Goal: Task Accomplishment & Management: Manage account settings

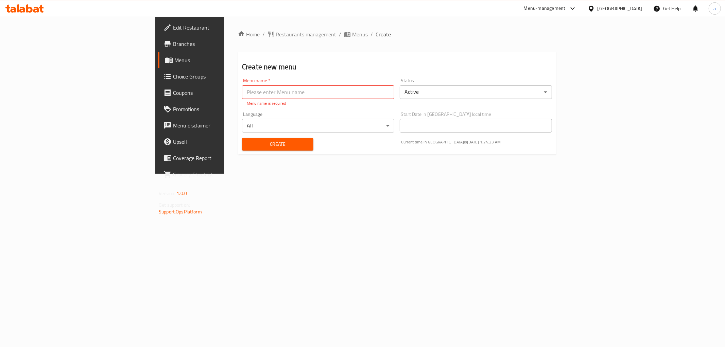
click at [352, 33] on span "Menus" at bounding box center [360, 34] width 16 height 8
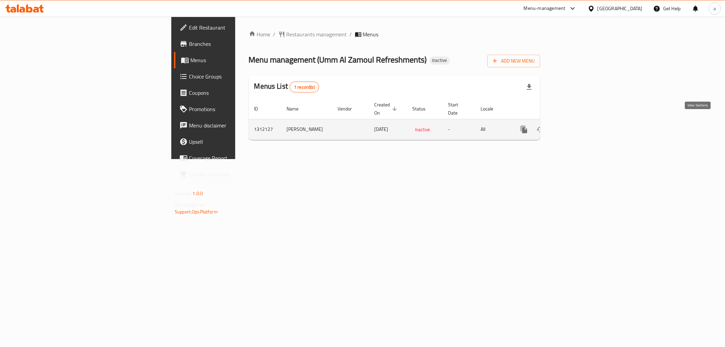
click at [577, 125] on icon "enhanced table" at bounding box center [573, 129] width 8 height 8
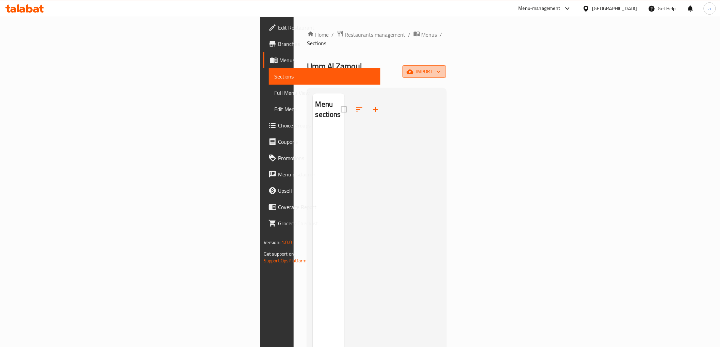
click at [440, 67] on span "import" at bounding box center [424, 71] width 33 height 9
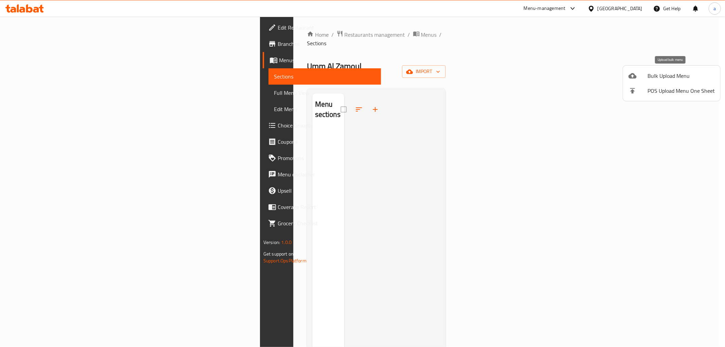
click at [654, 69] on li "Bulk Upload Menu" at bounding box center [671, 75] width 97 height 15
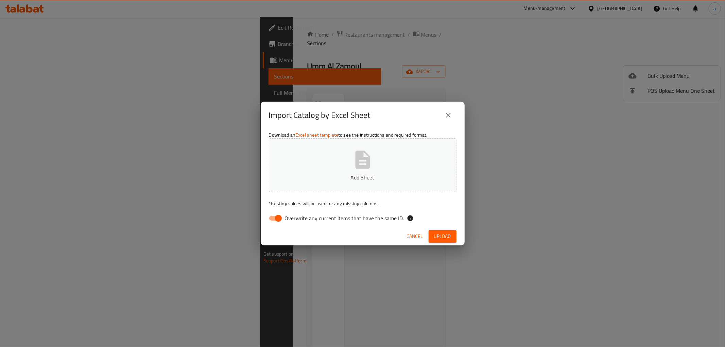
click at [356, 218] on span "Overwrite any current items that have the same ID." at bounding box center [344, 218] width 119 height 8
click at [298, 218] on input "Overwrite any current items that have the same ID." at bounding box center [278, 218] width 39 height 13
checkbox input "false"
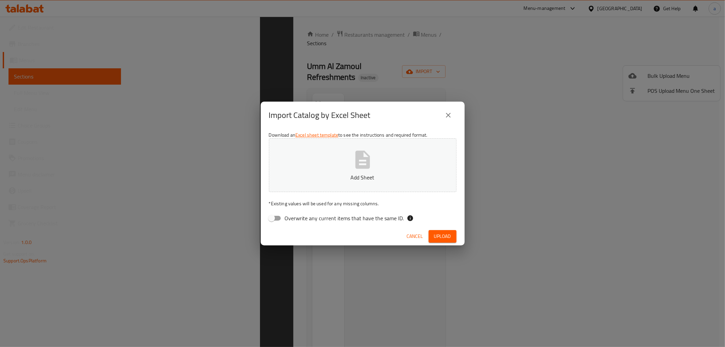
scroll to position [95, 0]
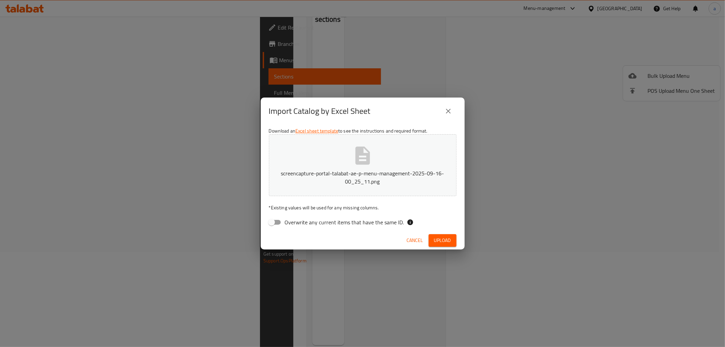
click at [445, 245] on button "Upload" at bounding box center [443, 240] width 28 height 13
click at [444, 242] on span "Upload" at bounding box center [442, 240] width 17 height 9
click at [444, 242] on span "button" at bounding box center [445, 240] width 11 height 7
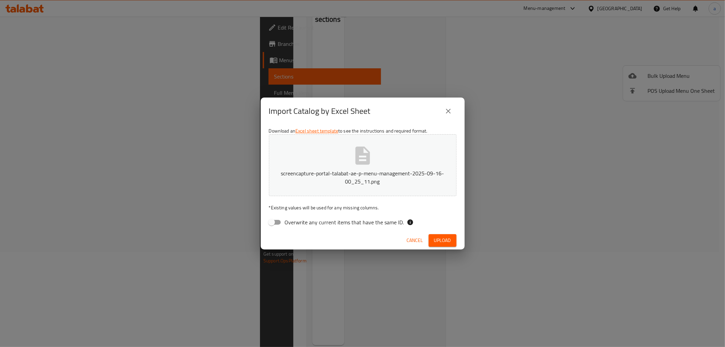
click at [444, 242] on span "Upload" at bounding box center [442, 240] width 17 height 9
click at [445, 112] on icon "close" at bounding box center [448, 111] width 8 height 8
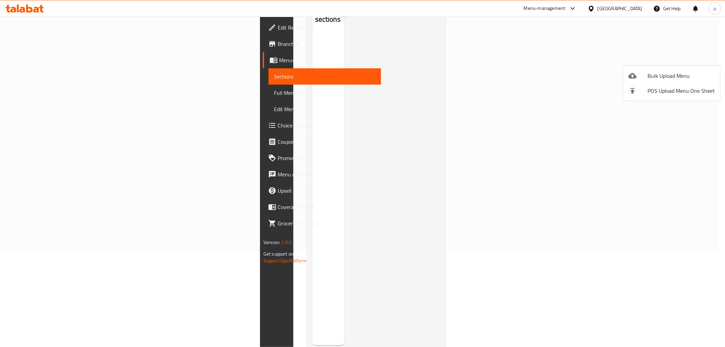
click at [552, 139] on div at bounding box center [362, 173] width 725 height 347
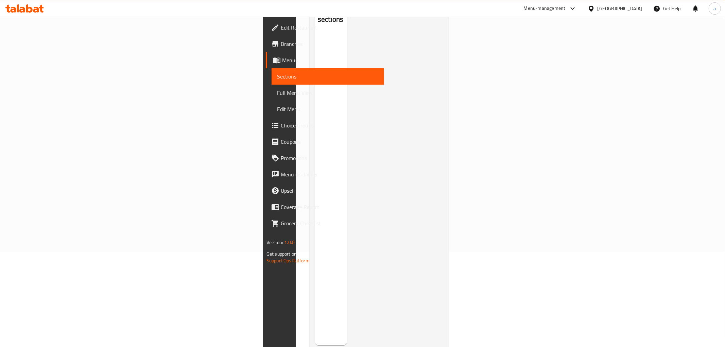
scroll to position [0, 0]
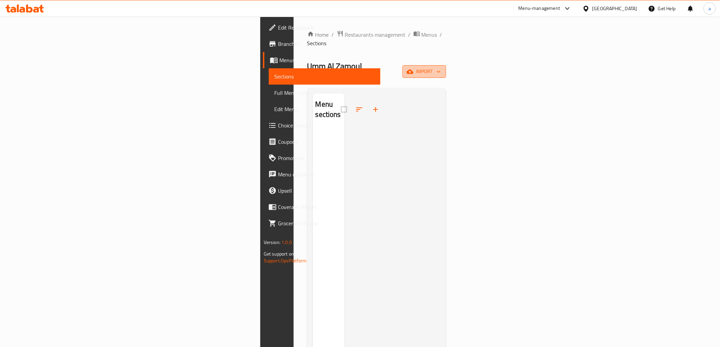
click at [440, 67] on span "import" at bounding box center [424, 71] width 33 height 9
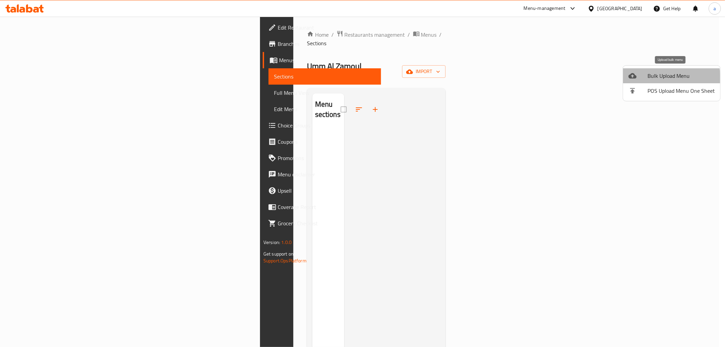
click at [645, 80] on li "Bulk Upload Menu" at bounding box center [671, 75] width 97 height 15
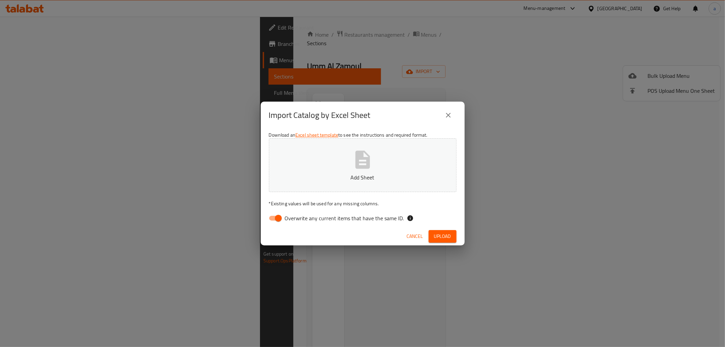
click at [343, 217] on span "Overwrite any current items that have the same ID." at bounding box center [344, 218] width 119 height 8
click at [298, 217] on input "Overwrite any current items that have the same ID." at bounding box center [278, 218] width 39 height 13
checkbox input "false"
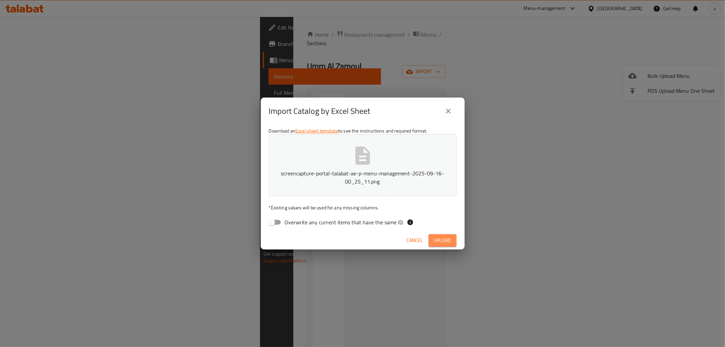
click at [451, 243] on span "Upload" at bounding box center [442, 240] width 17 height 9
click at [430, 223] on div "Overwrite any current items that have the same ID." at bounding box center [363, 222] width 188 height 13
click at [439, 229] on div "Download an Excel sheet template to see the instructions and required format. s…" at bounding box center [363, 178] width 204 height 107
click at [441, 234] on div "Cancel Upload" at bounding box center [363, 241] width 204 height 18
click at [441, 234] on button "Upload" at bounding box center [443, 240] width 28 height 13
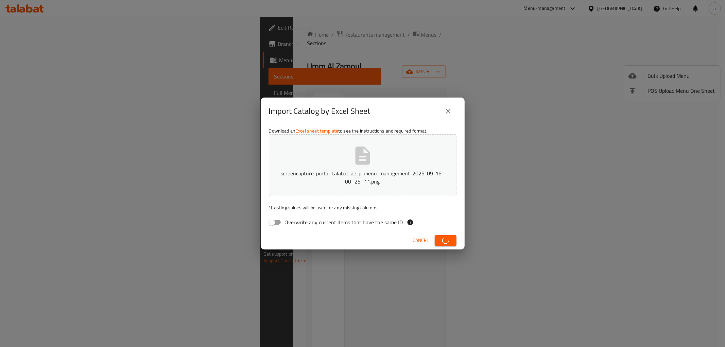
click at [441, 235] on button "button" at bounding box center [446, 240] width 22 height 11
click at [441, 234] on button "Upload" at bounding box center [443, 240] width 28 height 13
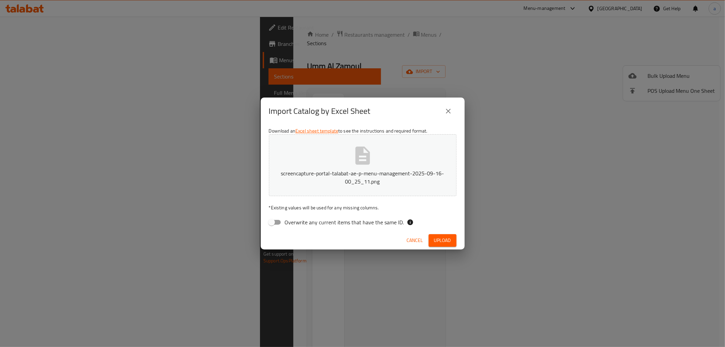
click at [441, 234] on button "Upload" at bounding box center [443, 240] width 28 height 13
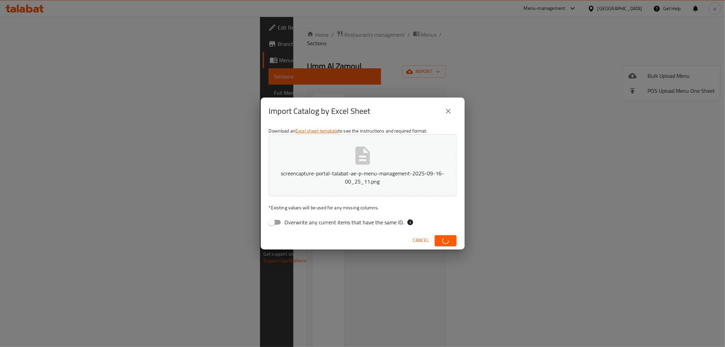
click at [441, 235] on button "button" at bounding box center [446, 240] width 22 height 11
click at [441, 234] on button "Upload" at bounding box center [443, 240] width 28 height 13
click at [441, 235] on button "button" at bounding box center [446, 240] width 22 height 11
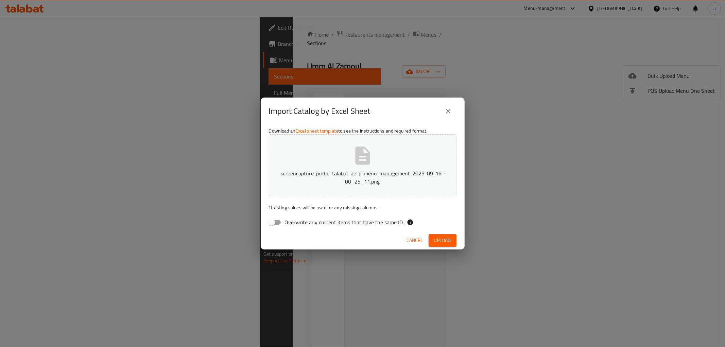
click at [441, 234] on button "Upload" at bounding box center [443, 240] width 28 height 13
click at [447, 113] on icon "close" at bounding box center [448, 111] width 8 height 8
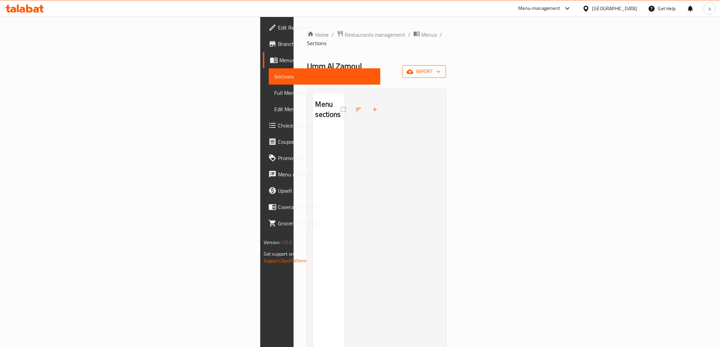
click at [440, 67] on span "import" at bounding box center [424, 71] width 33 height 9
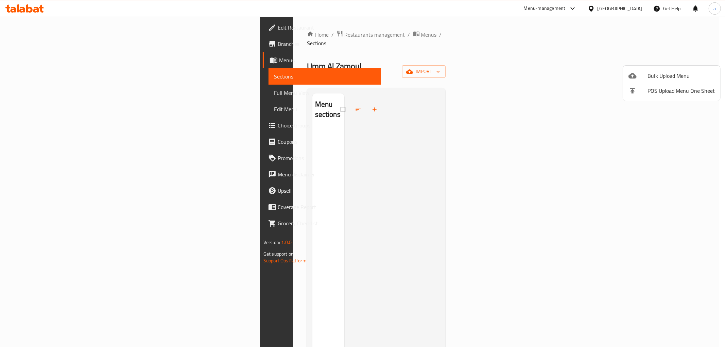
click at [664, 82] on li "Bulk Upload Menu" at bounding box center [671, 75] width 97 height 15
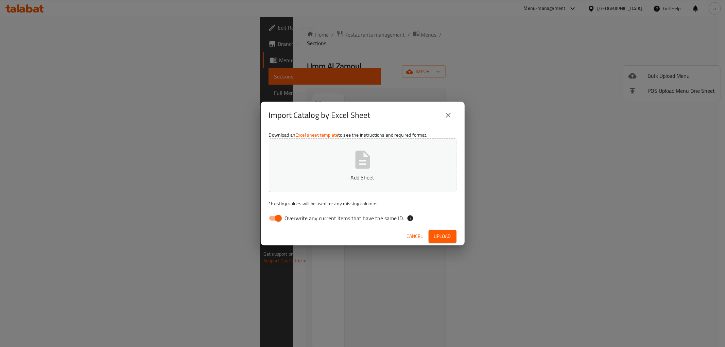
click at [530, 48] on div "Import Catalog by Excel Sheet Download an Excel sheet template to see the instr…" at bounding box center [362, 173] width 725 height 347
drag, startPoint x: 331, startPoint y: 220, endPoint x: 379, endPoint y: 230, distance: 48.9
click at [332, 220] on span "Overwrite any current items that have the same ID." at bounding box center [344, 218] width 119 height 8
drag, startPoint x: 277, startPoint y: 215, endPoint x: 363, endPoint y: 208, distance: 85.6
click at [280, 215] on input "Overwrite any current items that have the same ID." at bounding box center [278, 218] width 39 height 13
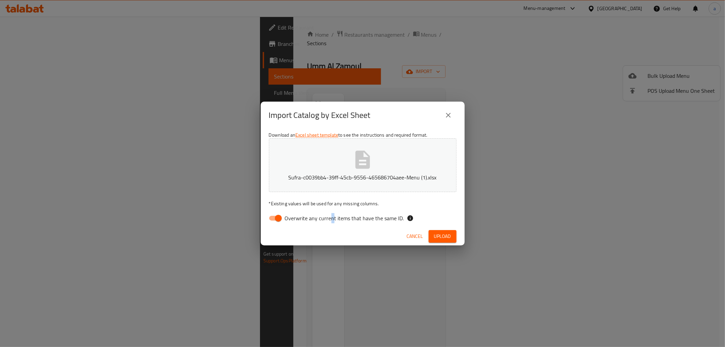
checkbox input "false"
click at [456, 116] on button "close" at bounding box center [448, 115] width 16 height 16
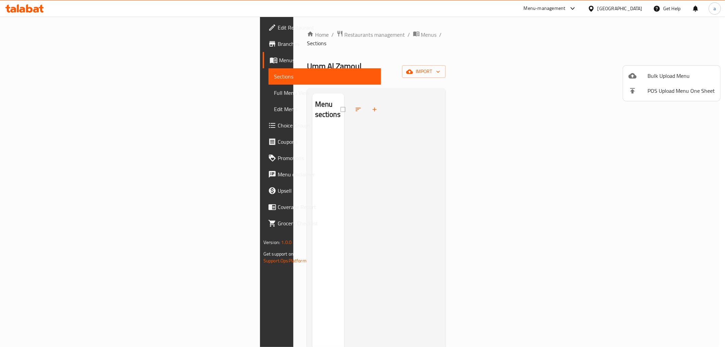
click at [416, 167] on div at bounding box center [362, 173] width 725 height 347
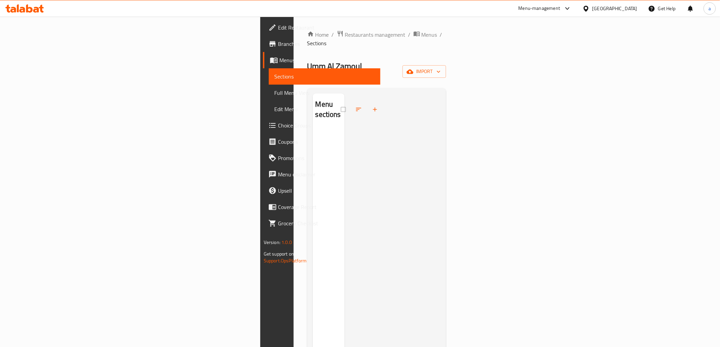
click at [344, 169] on div at bounding box center [392, 267] width 96 height 347
click at [440, 67] on span "import" at bounding box center [424, 71] width 33 height 9
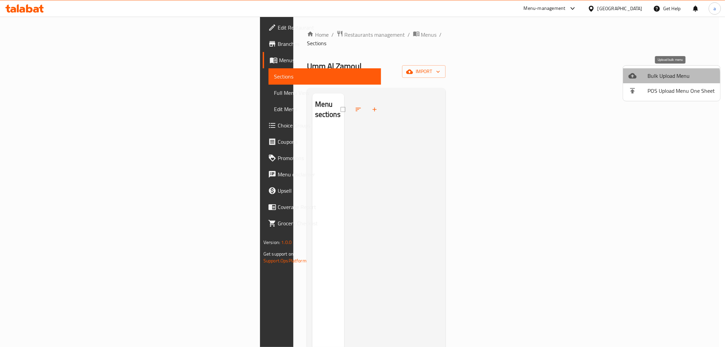
click at [662, 81] on li "Bulk Upload Menu" at bounding box center [671, 75] width 97 height 15
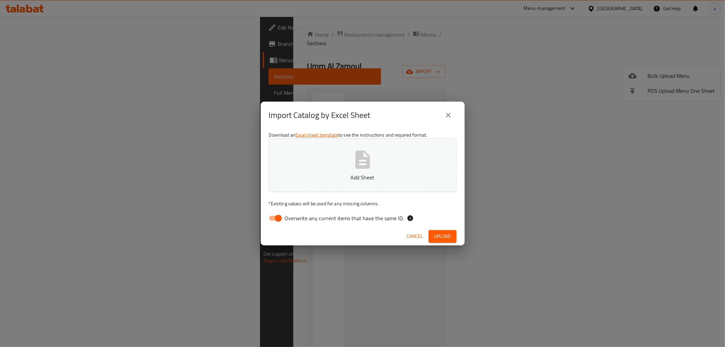
click at [313, 218] on span "Overwrite any current items that have the same ID." at bounding box center [344, 218] width 119 height 8
click at [298, 218] on input "Overwrite any current items that have the same ID." at bounding box center [278, 218] width 39 height 13
checkbox input "false"
click at [433, 235] on button "Upload" at bounding box center [443, 236] width 28 height 13
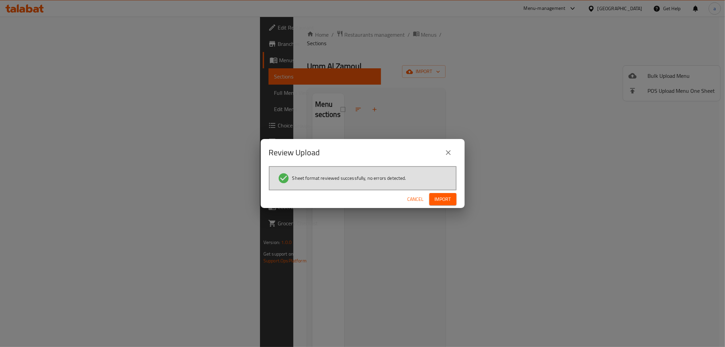
click at [443, 199] on span "Import" at bounding box center [443, 199] width 16 height 9
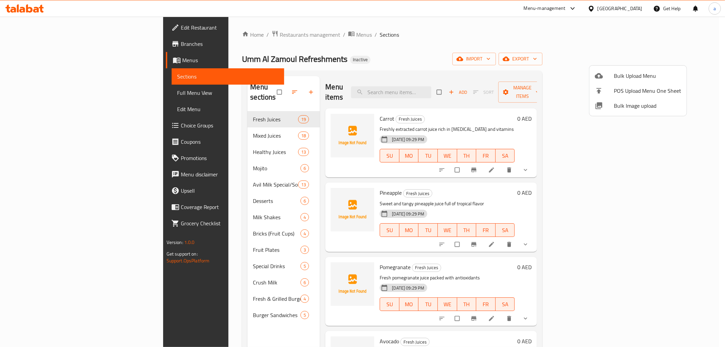
click at [412, 219] on div at bounding box center [362, 173] width 725 height 347
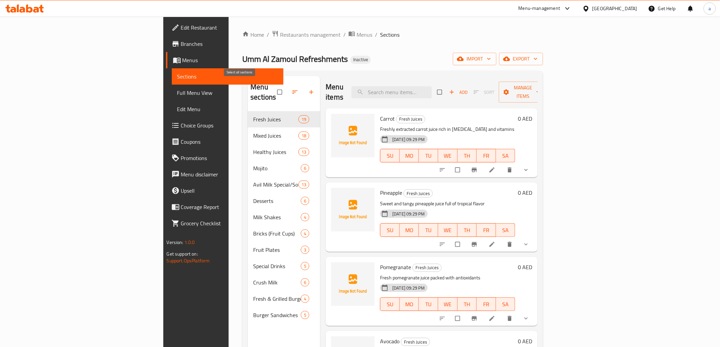
click at [273, 92] on input "checkbox" at bounding box center [280, 92] width 14 height 13
click at [273, 87] on input "checkbox" at bounding box center [280, 92] width 14 height 13
checkbox input "false"
click at [276, 61] on div "Umm Al Zamoul Refreshments Inactive import export" at bounding box center [392, 59] width 301 height 13
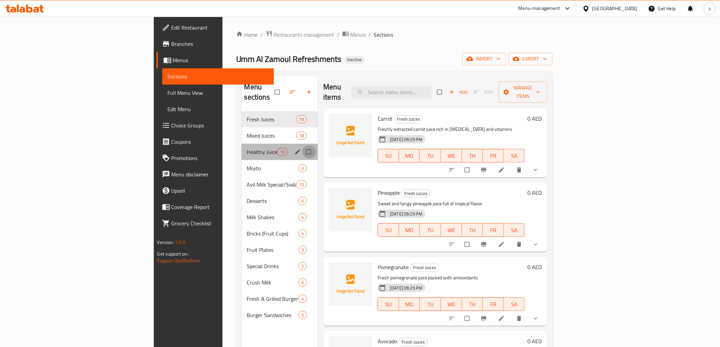
click at [302, 146] on input "Menu sections" at bounding box center [309, 152] width 14 height 13
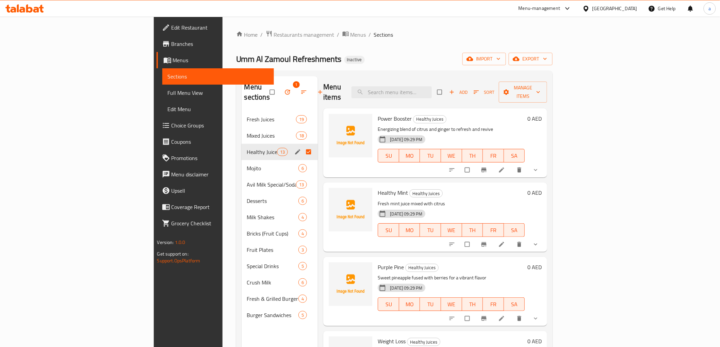
click at [302, 146] on input "Menu sections" at bounding box center [309, 152] width 14 height 13
checkbox input "true"
click at [284, 89] on icon "button" at bounding box center [287, 92] width 7 height 7
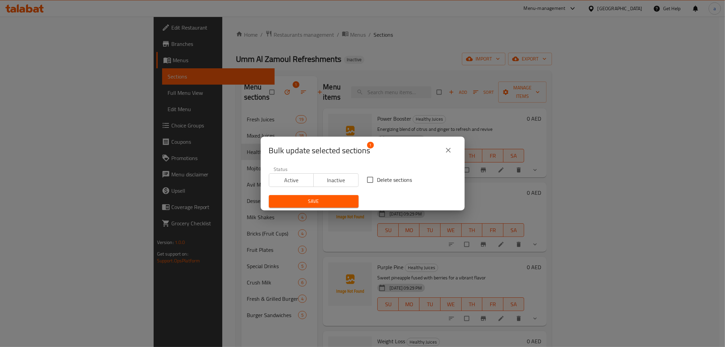
click at [237, 89] on div "Bulk update selected sections 1 Status Active Inactive Delete sections Save" at bounding box center [362, 173] width 725 height 347
drag, startPoint x: 227, startPoint y: 90, endPoint x: 260, endPoint y: 118, distance: 44.2
click at [250, 110] on div "Bulk update selected sections 1 Status Active Inactive Delete sections Save" at bounding box center [362, 173] width 725 height 347
click at [449, 154] on button "close" at bounding box center [448, 150] width 16 height 16
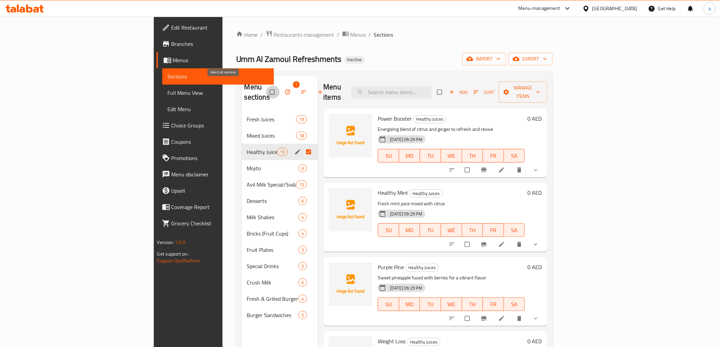
click at [266, 90] on input "checkbox" at bounding box center [273, 92] width 14 height 13
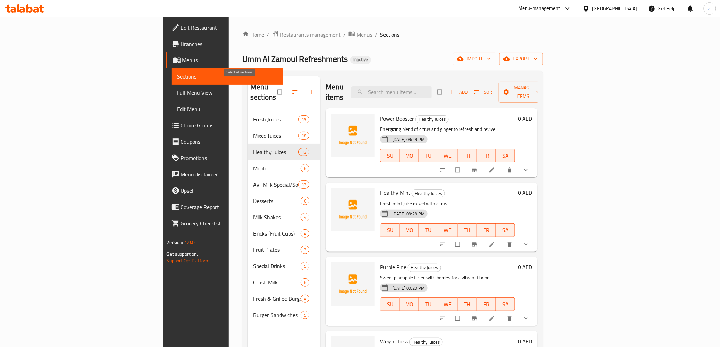
click at [273, 90] on input "checkbox" at bounding box center [280, 92] width 14 height 13
checkbox input "false"
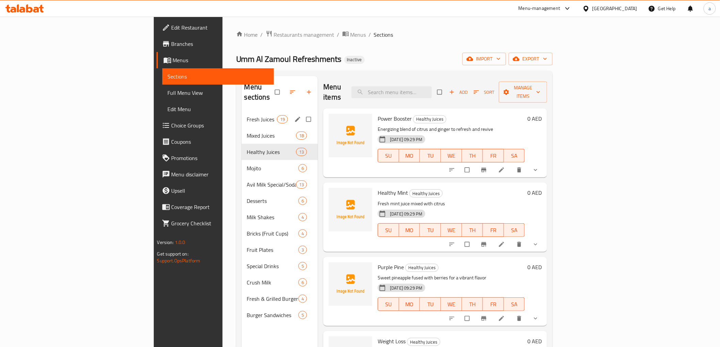
click at [302, 113] on input "Menu sections" at bounding box center [309, 119] width 14 height 13
checkbox input "true"
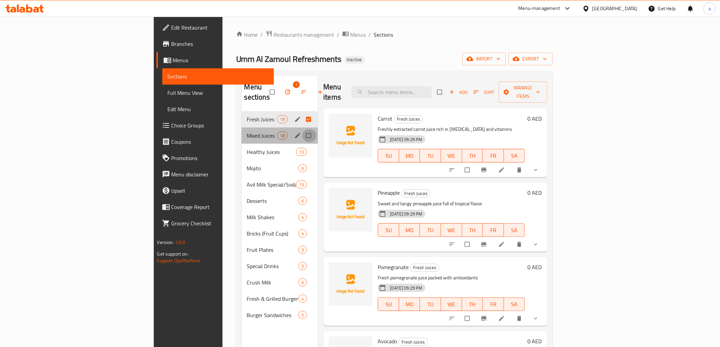
click at [302, 129] on input "Menu sections" at bounding box center [309, 135] width 14 height 13
checkbox input "true"
click at [302, 148] on input "Menu sections" at bounding box center [309, 152] width 14 height 13
checkbox input "true"
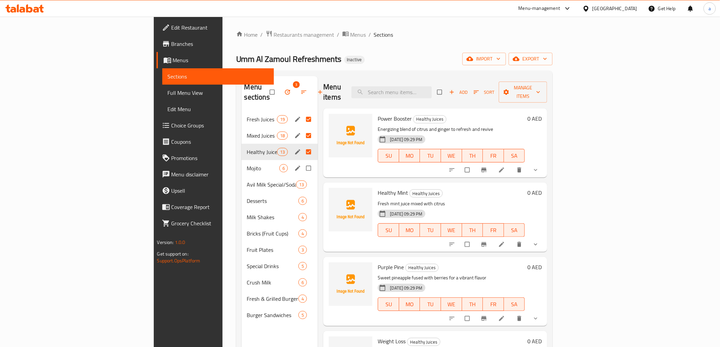
click at [302, 162] on input "Menu sections" at bounding box center [309, 168] width 14 height 13
checkbox input "true"
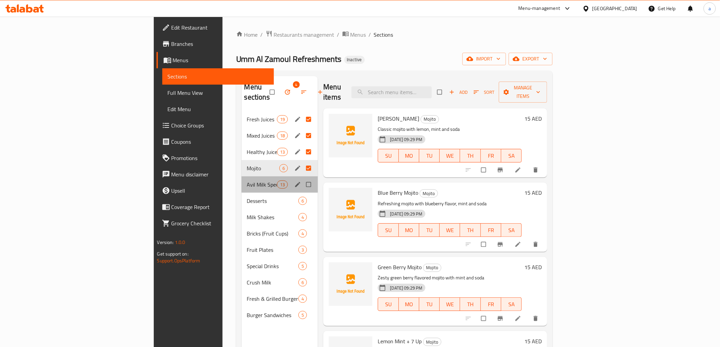
click at [269, 181] on div "Avil Milk Special/Soda/Sarbath/Lassi 13" at bounding box center [279, 184] width 77 height 16
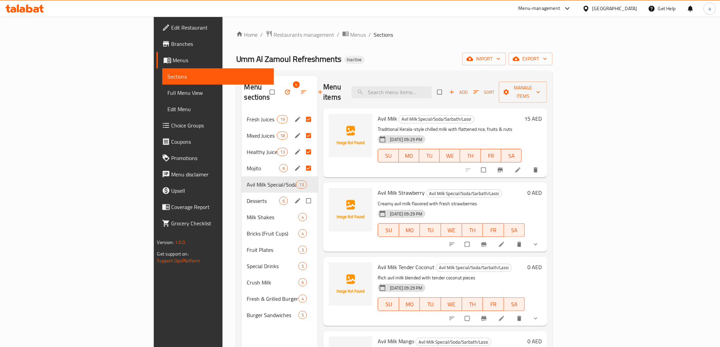
click at [269, 198] on div "Desserts 6" at bounding box center [279, 201] width 77 height 16
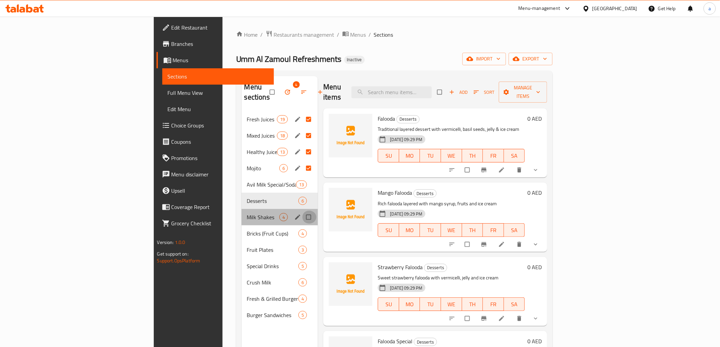
click at [302, 211] on input "Menu sections" at bounding box center [309, 217] width 14 height 13
checkbox input "true"
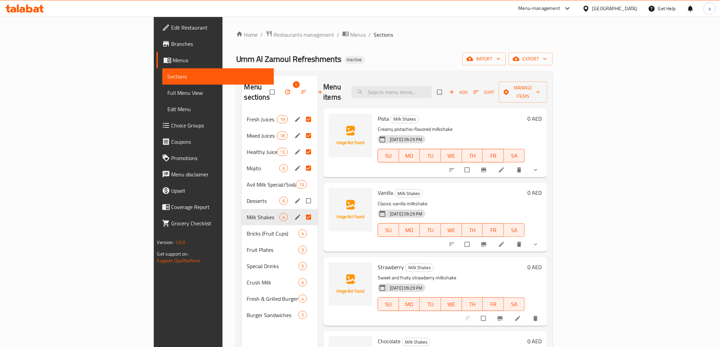
click at [276, 182] on div "Avil Milk Special/Soda/Sarbath/Lassi 13" at bounding box center [279, 184] width 77 height 16
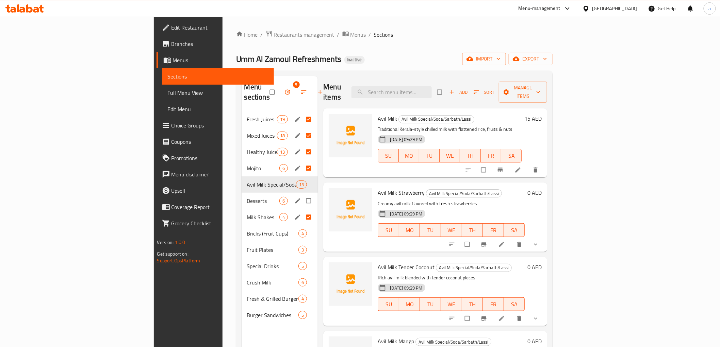
click at [302, 195] on input "Menu sections" at bounding box center [309, 201] width 14 height 13
checkbox input "true"
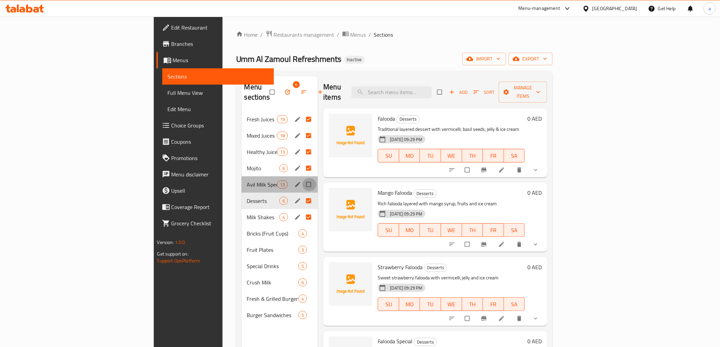
click at [302, 180] on input "Menu sections" at bounding box center [309, 184] width 14 height 13
checkbox input "true"
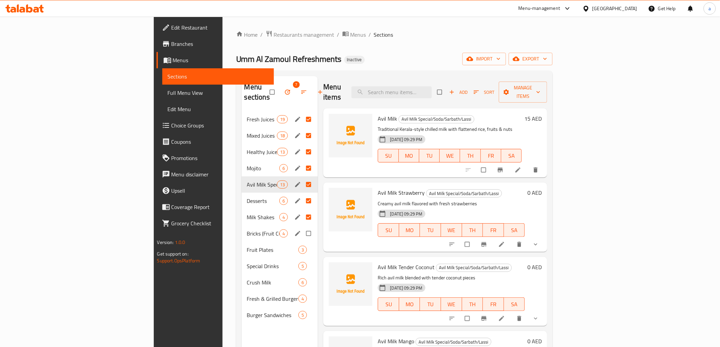
click at [302, 227] on input "Menu sections" at bounding box center [309, 233] width 14 height 13
checkbox input "true"
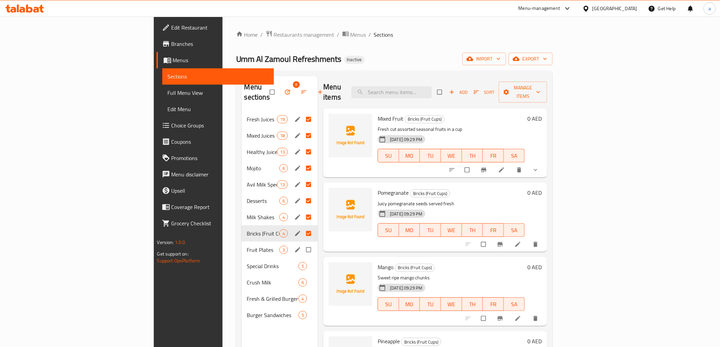
click at [302, 244] on input "Menu sections" at bounding box center [309, 249] width 14 height 13
checkbox input "true"
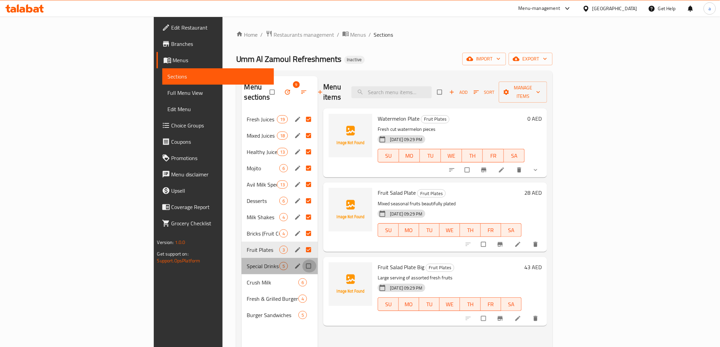
click at [302, 260] on input "Menu sections" at bounding box center [309, 266] width 14 height 13
checkbox input "true"
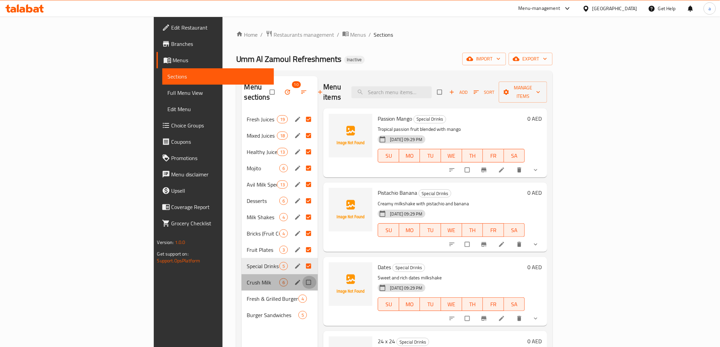
click at [302, 276] on input "Menu sections" at bounding box center [309, 282] width 14 height 13
checkbox input "true"
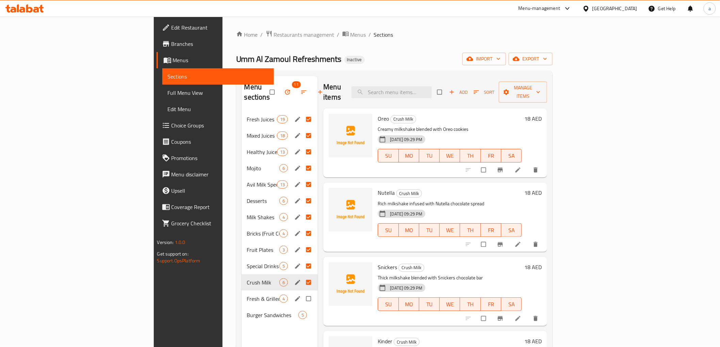
click at [302, 292] on input "Menu sections" at bounding box center [309, 298] width 14 height 13
checkbox input "true"
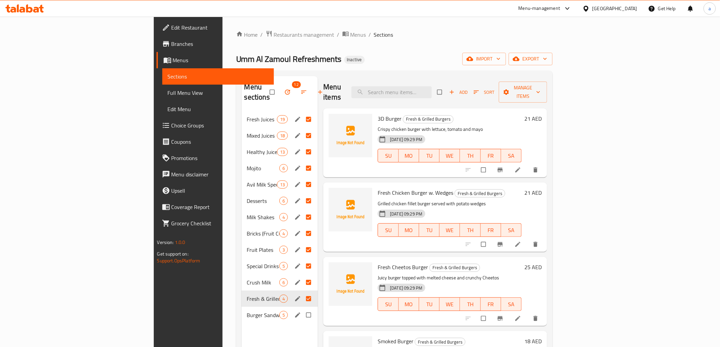
click at [302, 309] on input "Menu sections" at bounding box center [309, 315] width 14 height 13
checkbox input "true"
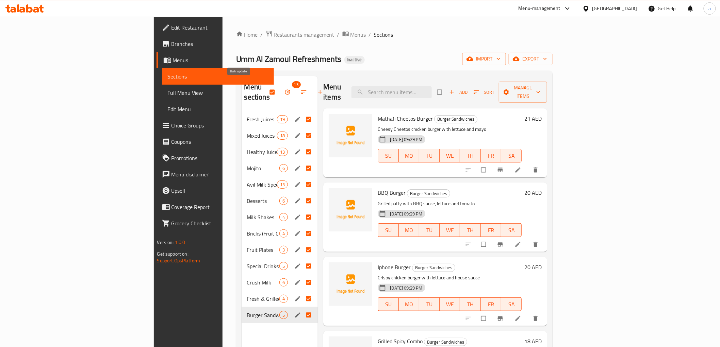
click at [284, 89] on icon "button" at bounding box center [287, 92] width 7 height 7
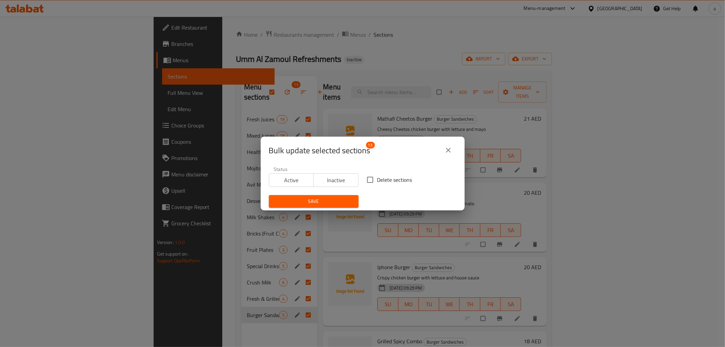
click at [369, 180] on input "Delete sections" at bounding box center [370, 180] width 14 height 14
checkbox input "true"
click at [334, 205] on span "Save" at bounding box center [313, 201] width 79 height 9
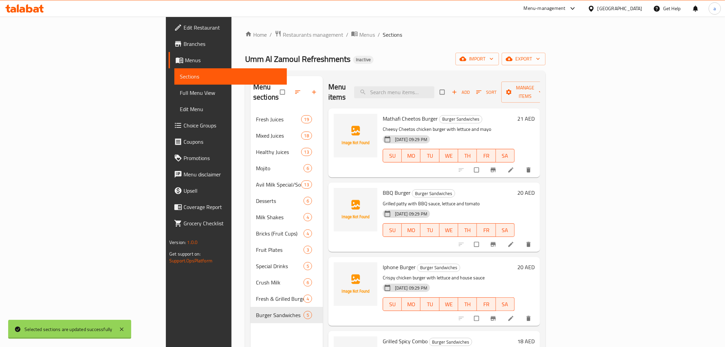
checkbox input "false"
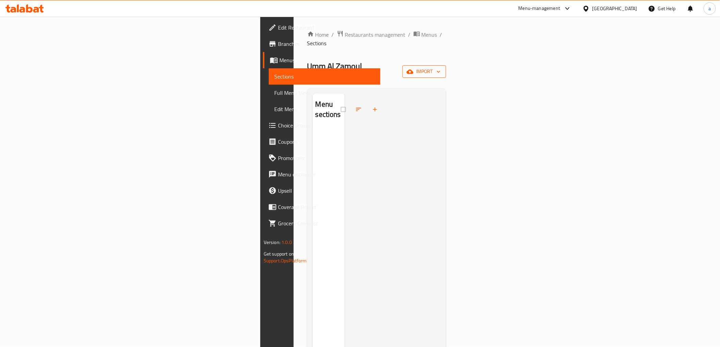
click at [440, 67] on span "import" at bounding box center [424, 71] width 33 height 9
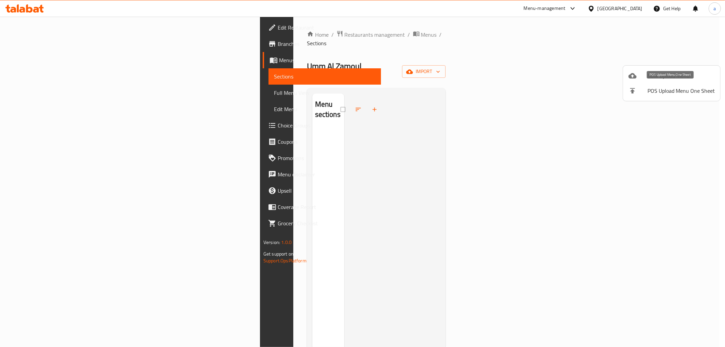
click at [679, 80] on span "Bulk Upload Menu" at bounding box center [681, 76] width 67 height 8
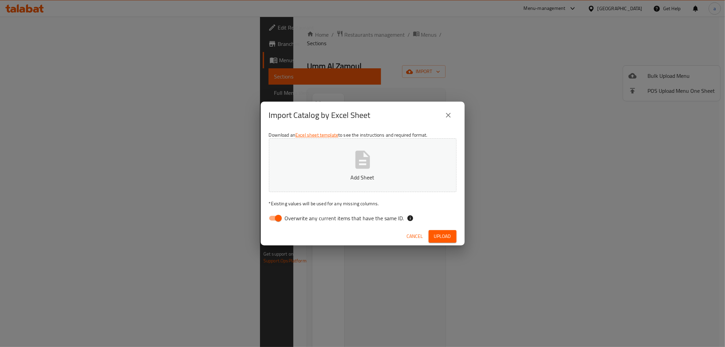
click at [345, 220] on span "Overwrite any current items that have the same ID." at bounding box center [344, 218] width 119 height 8
click at [298, 220] on input "Overwrite any current items that have the same ID." at bounding box center [278, 218] width 39 height 13
checkbox input "false"
click at [368, 177] on p "Add Sheet" at bounding box center [363, 177] width 167 height 8
click at [439, 235] on span "Upload" at bounding box center [442, 236] width 17 height 9
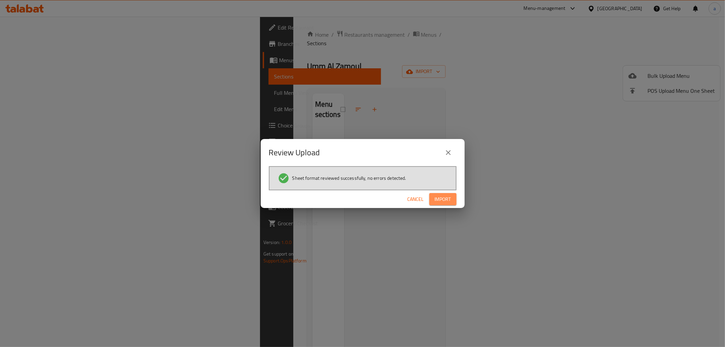
click at [447, 200] on span "Import" at bounding box center [443, 199] width 16 height 9
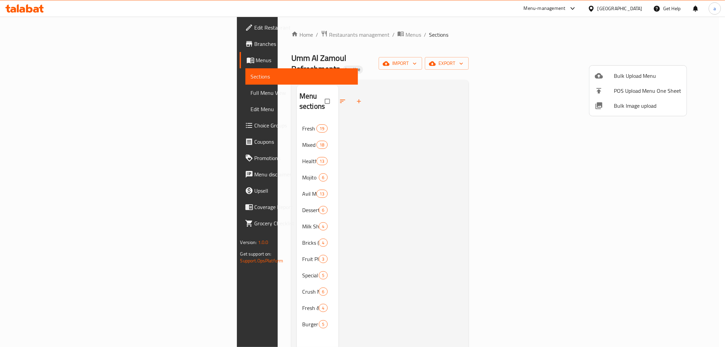
click at [47, 96] on div at bounding box center [362, 173] width 725 height 347
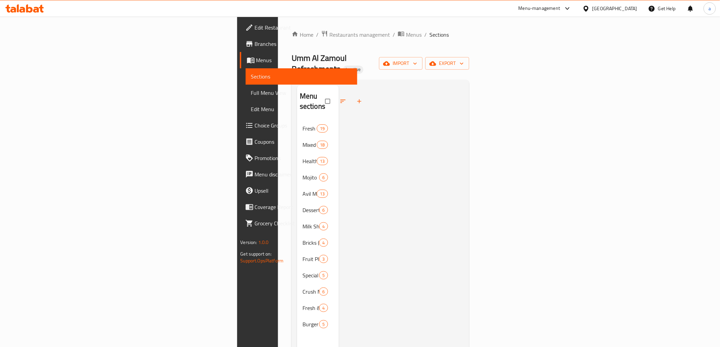
click at [251, 96] on span "Full Menu View" at bounding box center [301, 93] width 101 height 8
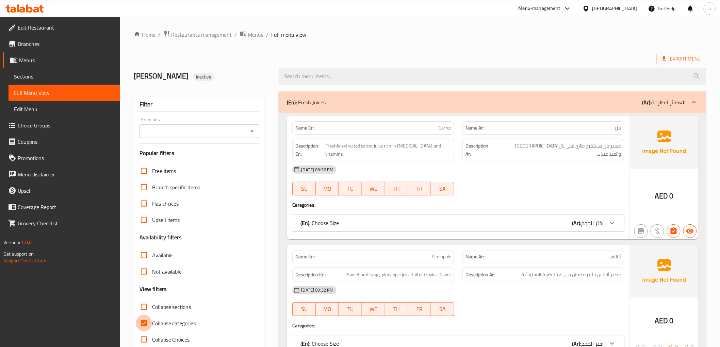
click at [145, 328] on input "Collapse categories" at bounding box center [144, 323] width 16 height 16
checkbox input "false"
